Goal: Transaction & Acquisition: Purchase product/service

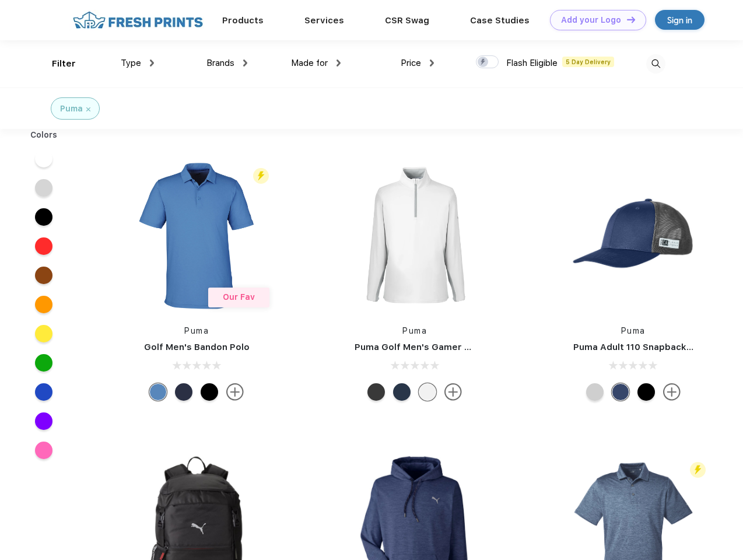
click at [594, 20] on link "Add your Logo Design Tool" at bounding box center [598, 20] width 96 height 20
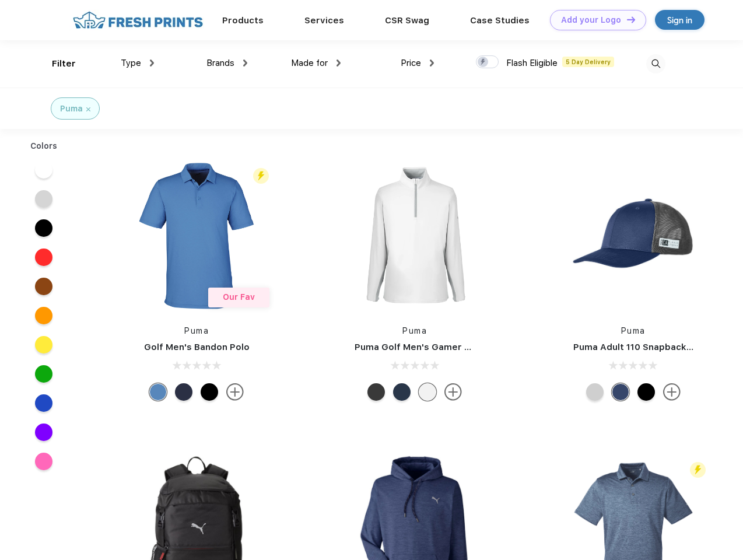
click at [0, 0] on div "Design Tool" at bounding box center [0, 0] width 0 height 0
click at [626, 19] on link "Add your Logo Design Tool" at bounding box center [598, 20] width 96 height 20
click at [56, 64] on div "Filter" at bounding box center [64, 63] width 24 height 13
click at [138, 63] on span "Type" at bounding box center [131, 63] width 20 height 11
click at [227, 63] on span "Brands" at bounding box center [221, 63] width 28 height 11
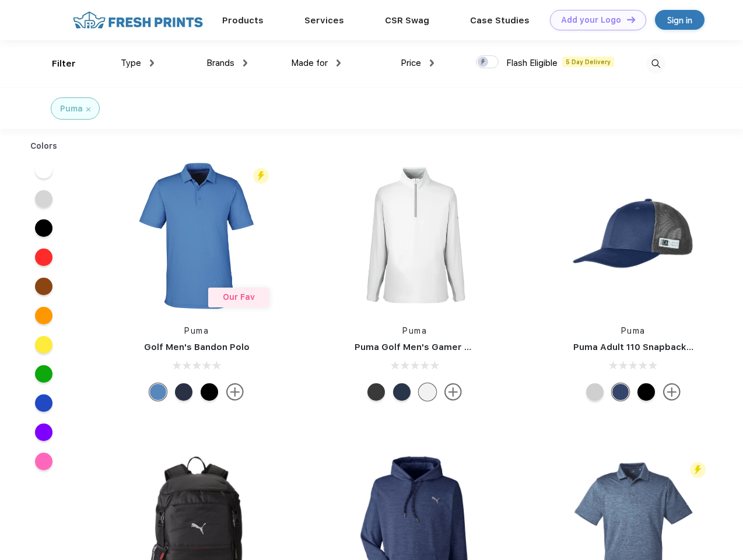
click at [316, 63] on span "Made for" at bounding box center [309, 63] width 37 height 11
click at [418, 63] on span "Price" at bounding box center [411, 63] width 20 height 11
click at [488, 62] on div at bounding box center [487, 61] width 23 height 13
click at [484, 62] on input "checkbox" at bounding box center [480, 59] width 8 height 8
click at [656, 64] on img at bounding box center [655, 63] width 19 height 19
